Goal: Book appointment/travel/reservation

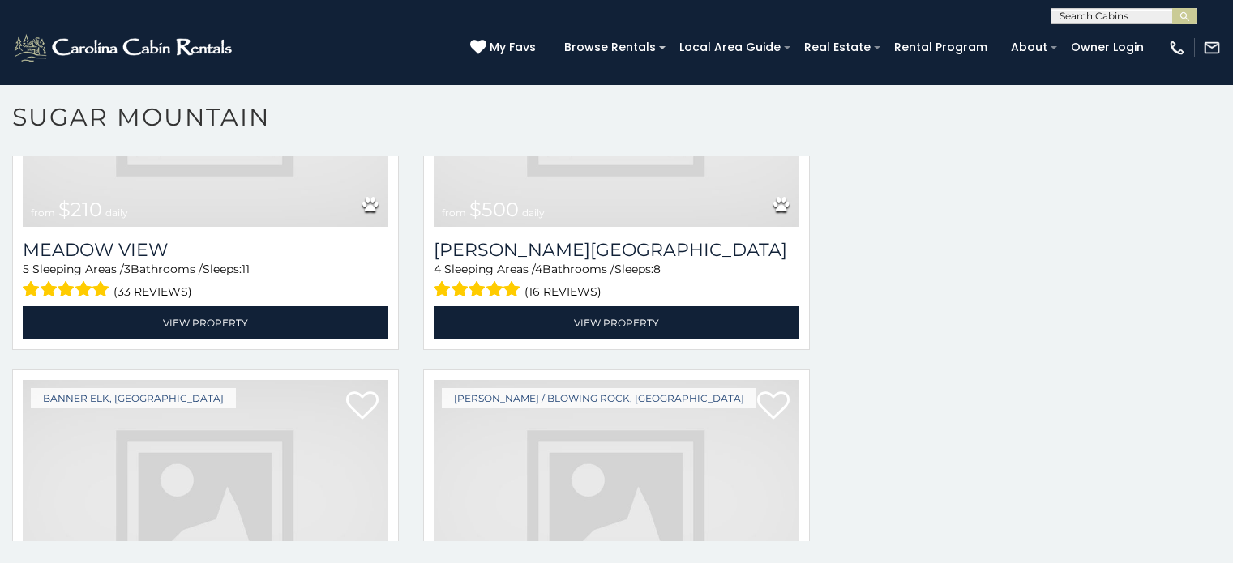
scroll to position [3583, 0]
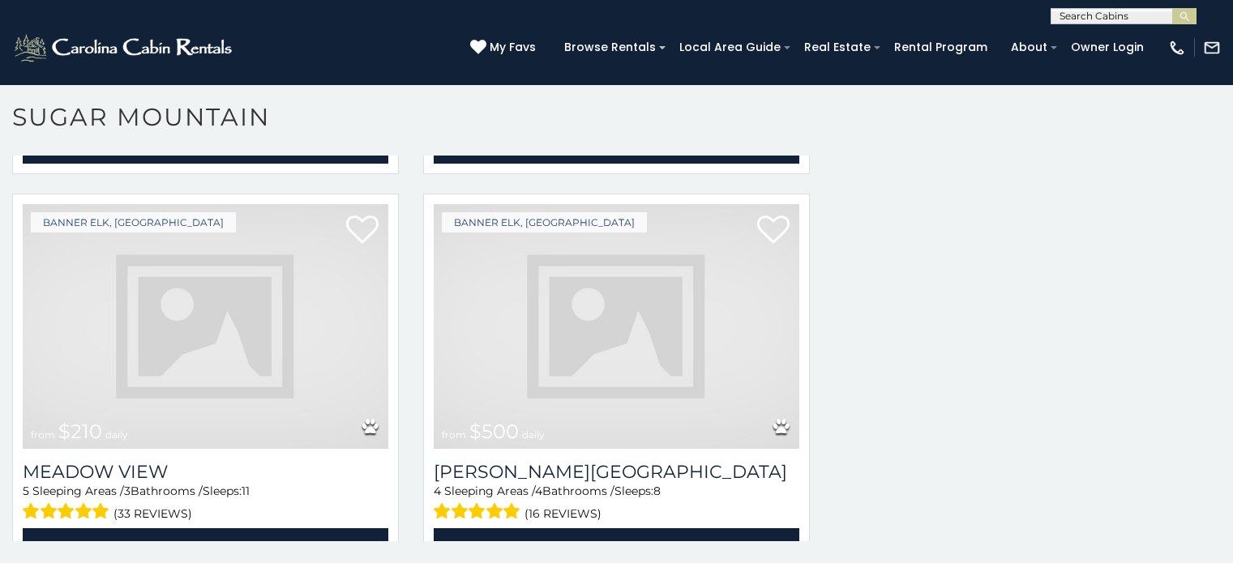
click at [157, 259] on img at bounding box center [206, 326] width 366 height 245
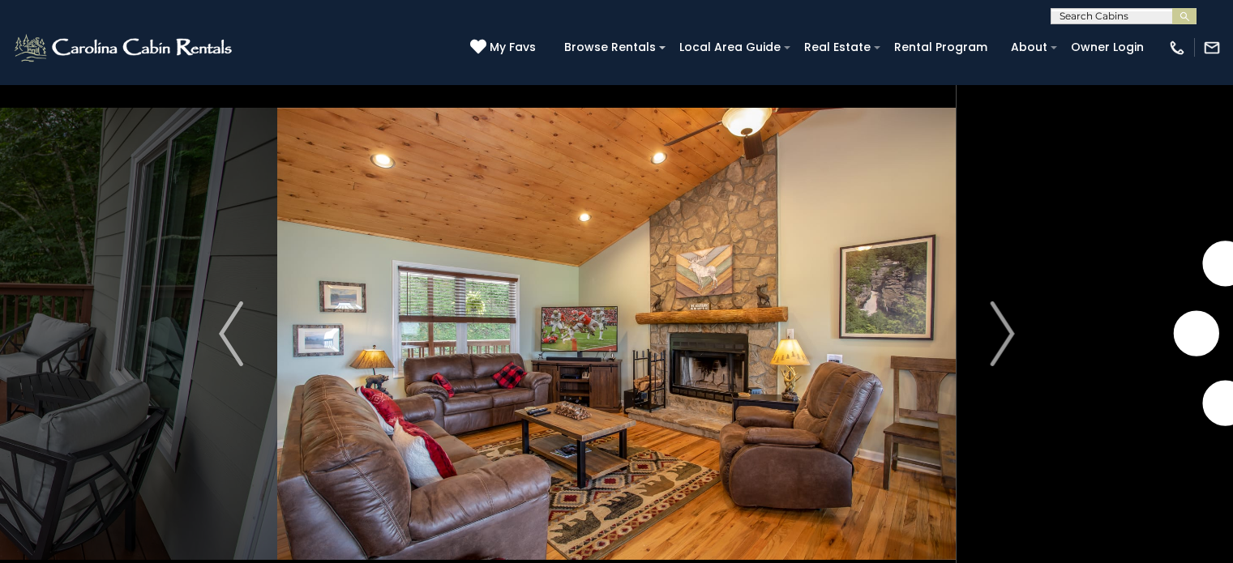
scroll to position [56, 0]
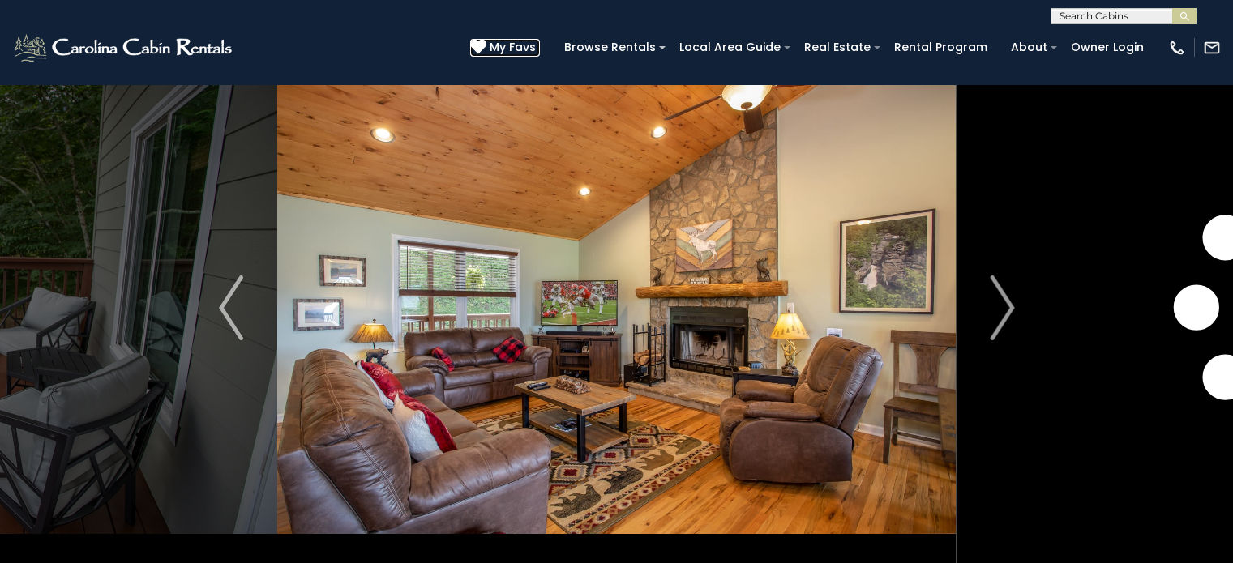
click at [536, 47] on span "My Favs" at bounding box center [513, 47] width 46 height 17
